Goal: Task Accomplishment & Management: Complete application form

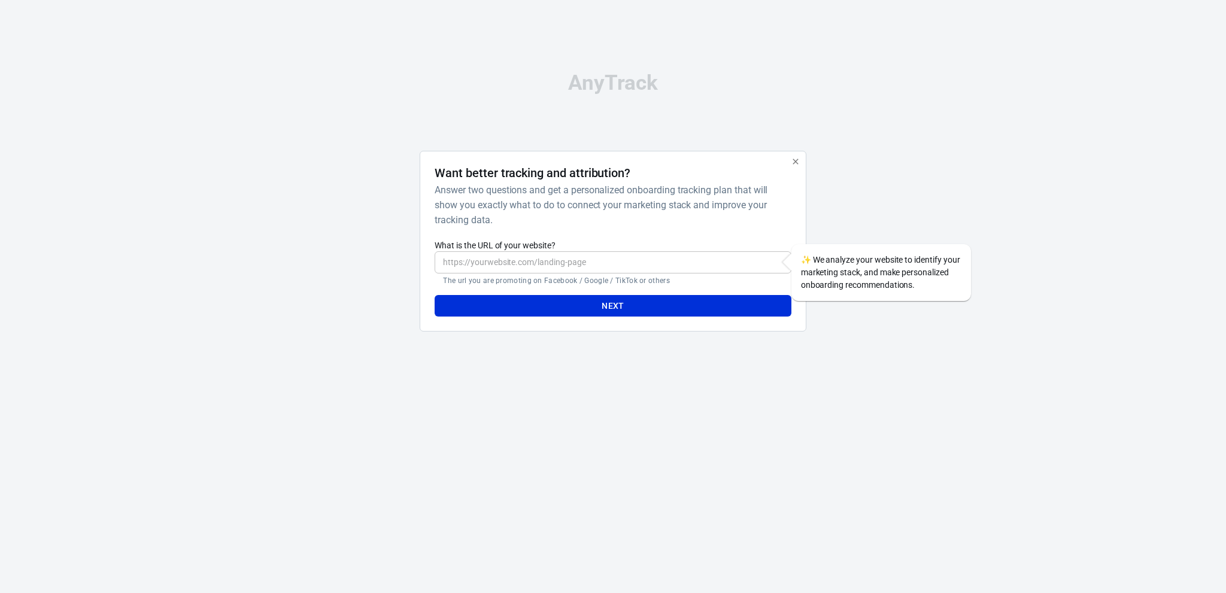
click at [600, 287] on div "Next" at bounding box center [613, 302] width 356 height 32
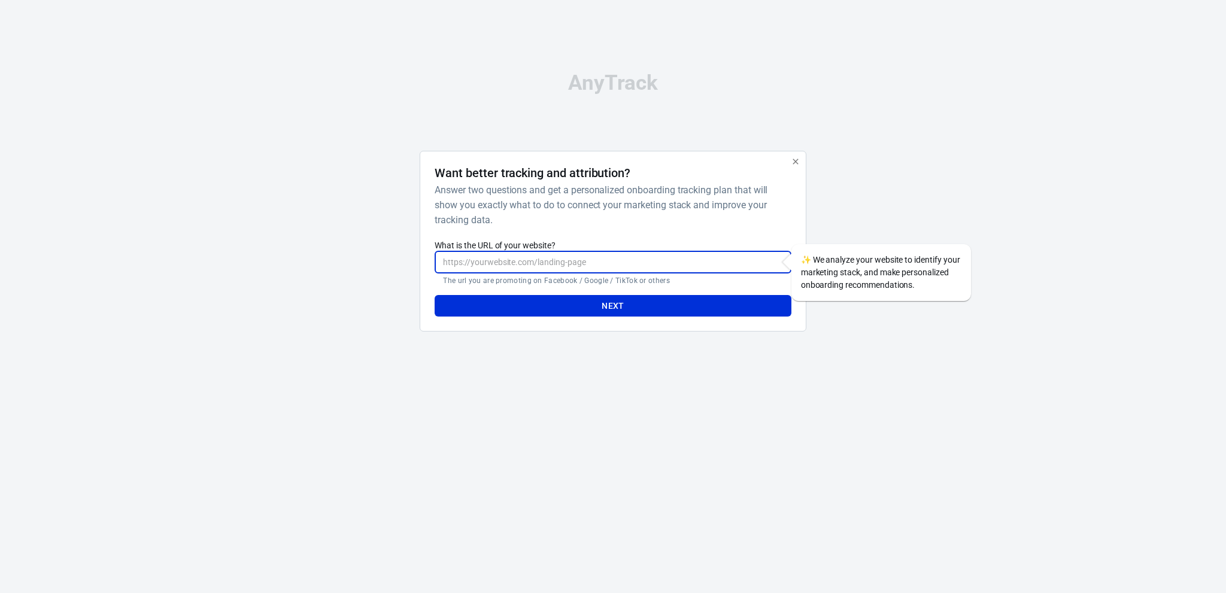
click at [603, 266] on input "What is the URL of your website?" at bounding box center [613, 262] width 356 height 22
paste input "làm hẳn một ví dụ setup Google Ads đầy đủ"
paste input "[URL][DOMAIN_NAME]"
paste input "text"
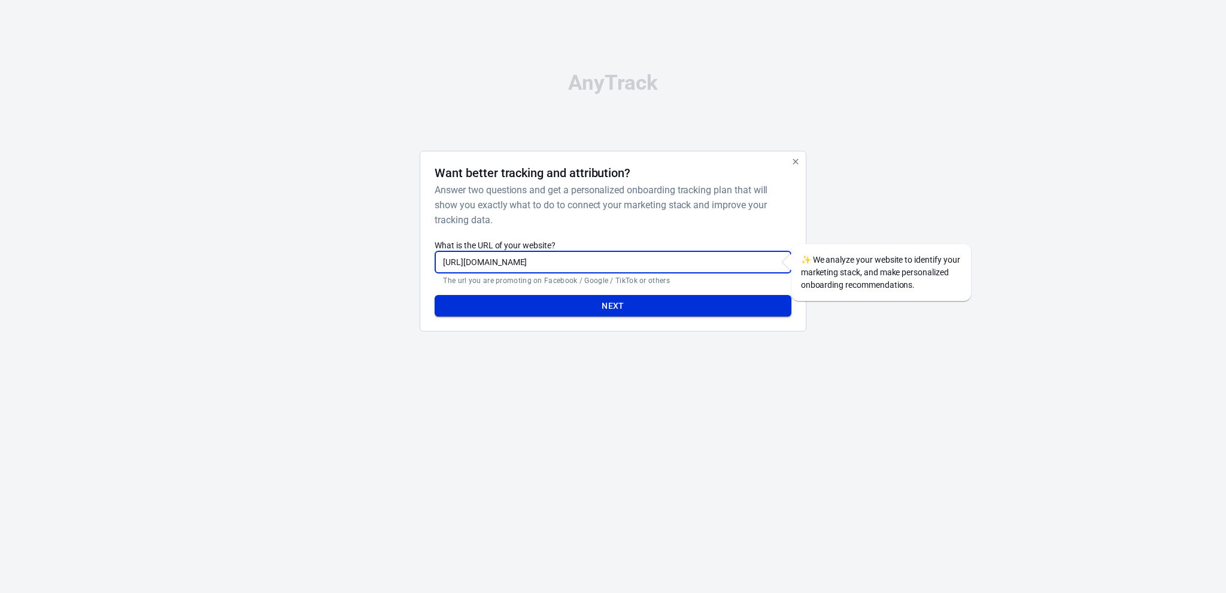
scroll to position [0, 0]
type input "[URL][DOMAIN_NAME]"
click at [678, 305] on button "Next" at bounding box center [613, 306] width 356 height 22
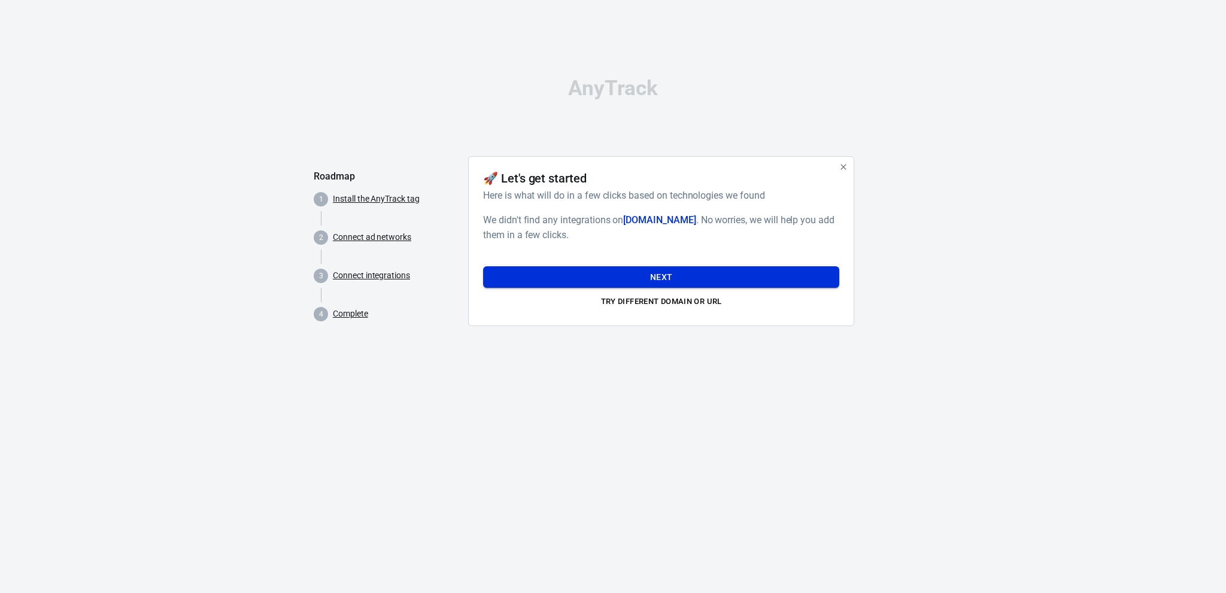
click at [718, 275] on button "Next" at bounding box center [661, 277] width 356 height 22
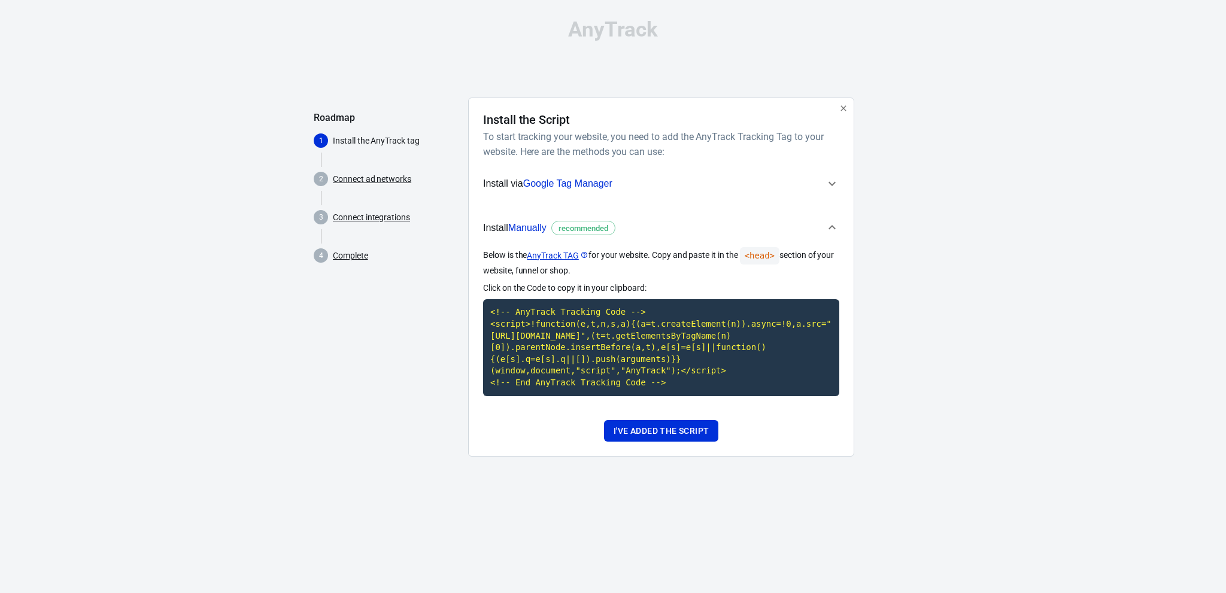
click at [927, 291] on div "AnyTrack Roadmap 1 Install the AnyTrack tag 2 Connect ad networks 3 Connect int…" at bounding box center [613, 242] width 1226 height 485
click at [813, 223] on span "Install Manually recommended" at bounding box center [654, 228] width 342 height 16
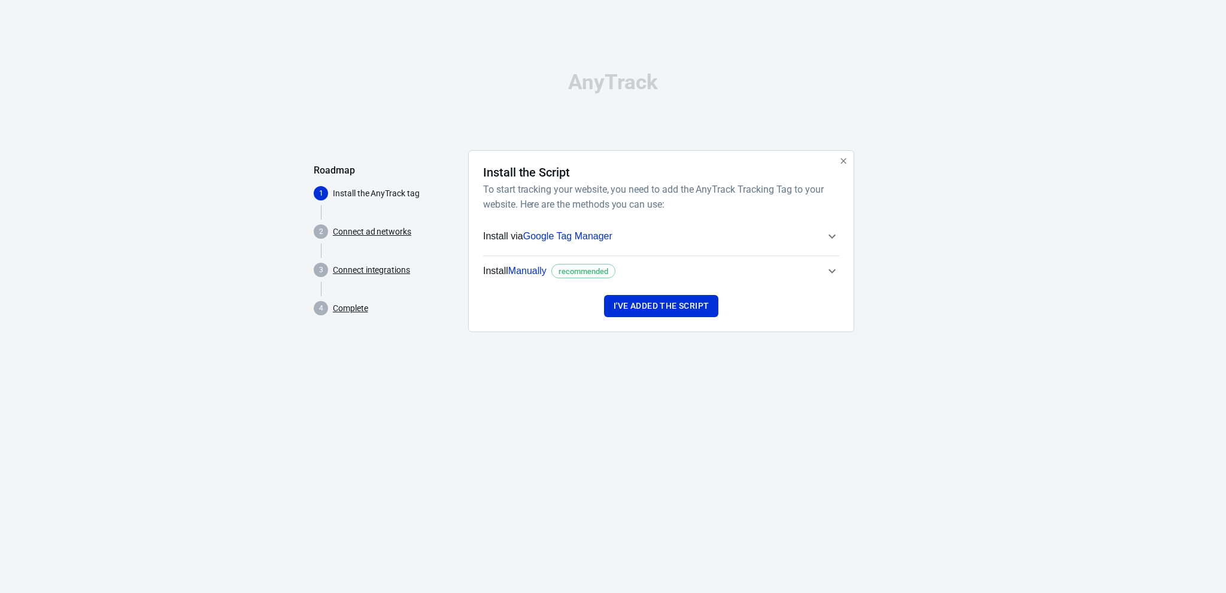
click at [814, 221] on button "Install via Google Tag Manager" at bounding box center [661, 236] width 356 height 30
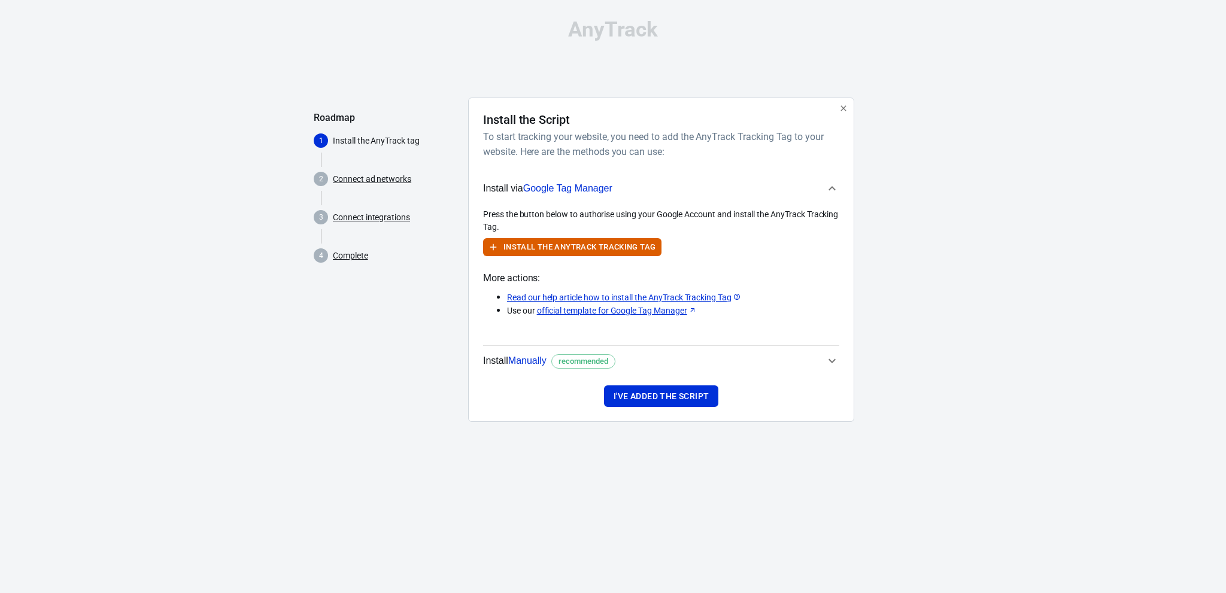
click at [828, 354] on icon "button" at bounding box center [832, 361] width 14 height 14
